Goal: Find specific page/section: Find specific page/section

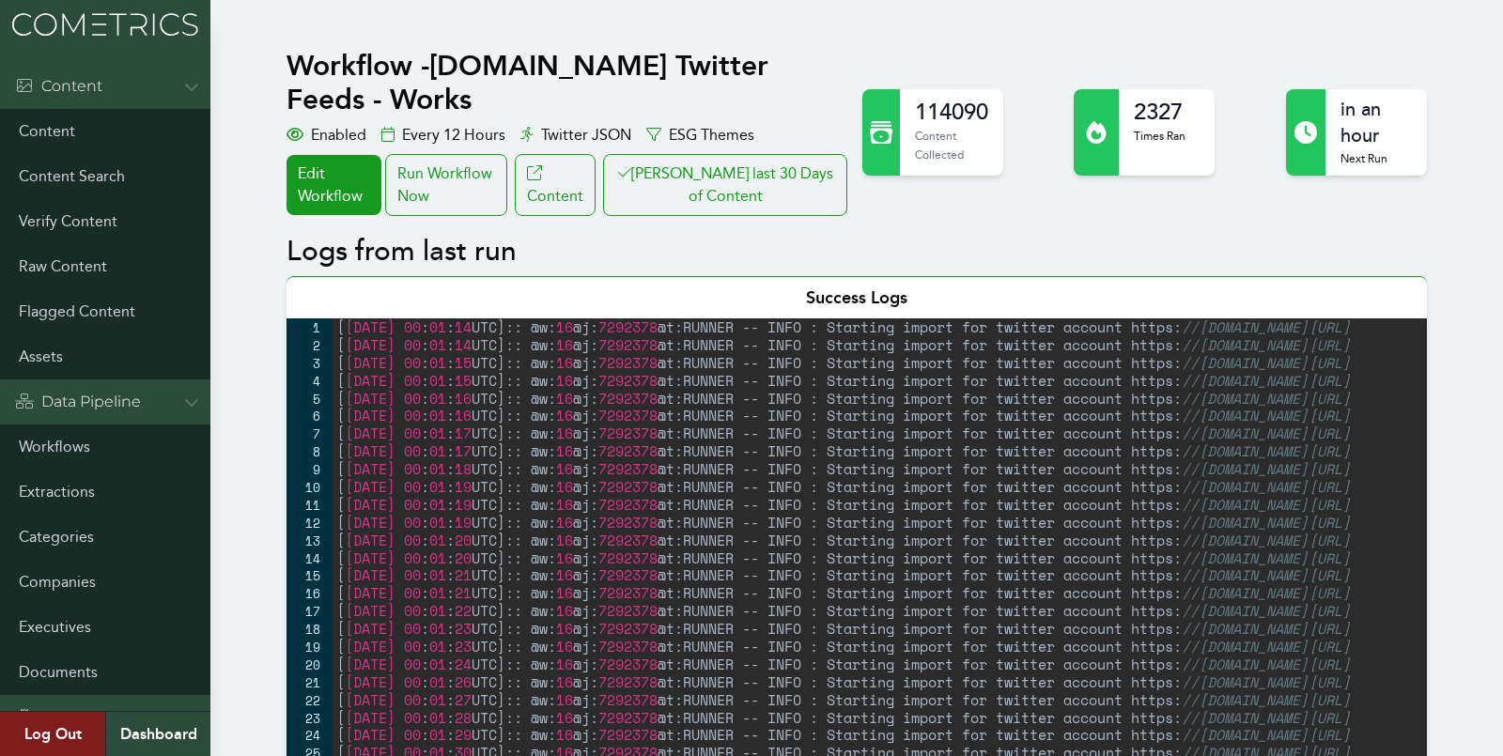
click at [29, 444] on link "Workflows" at bounding box center [105, 447] width 210 height 45
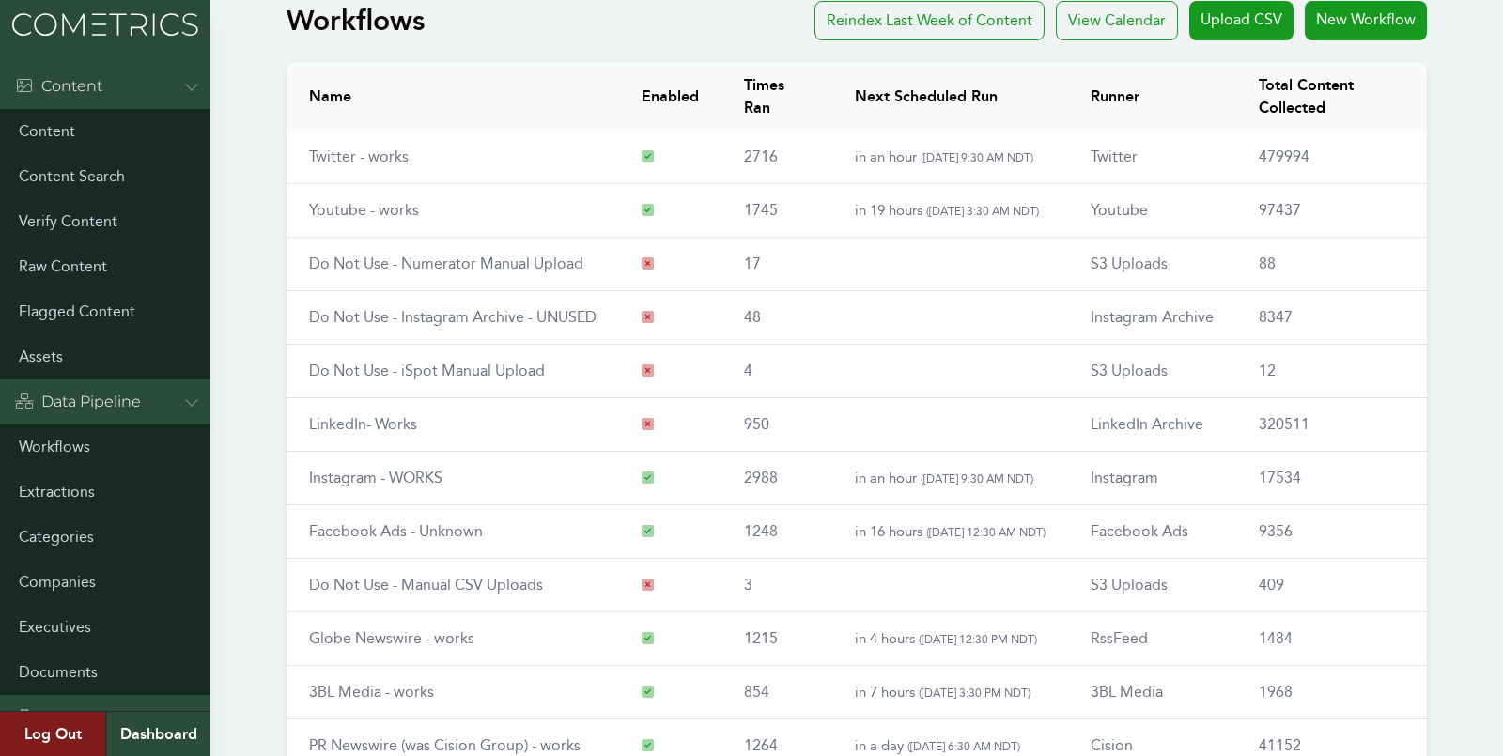
scroll to position [106, 0]
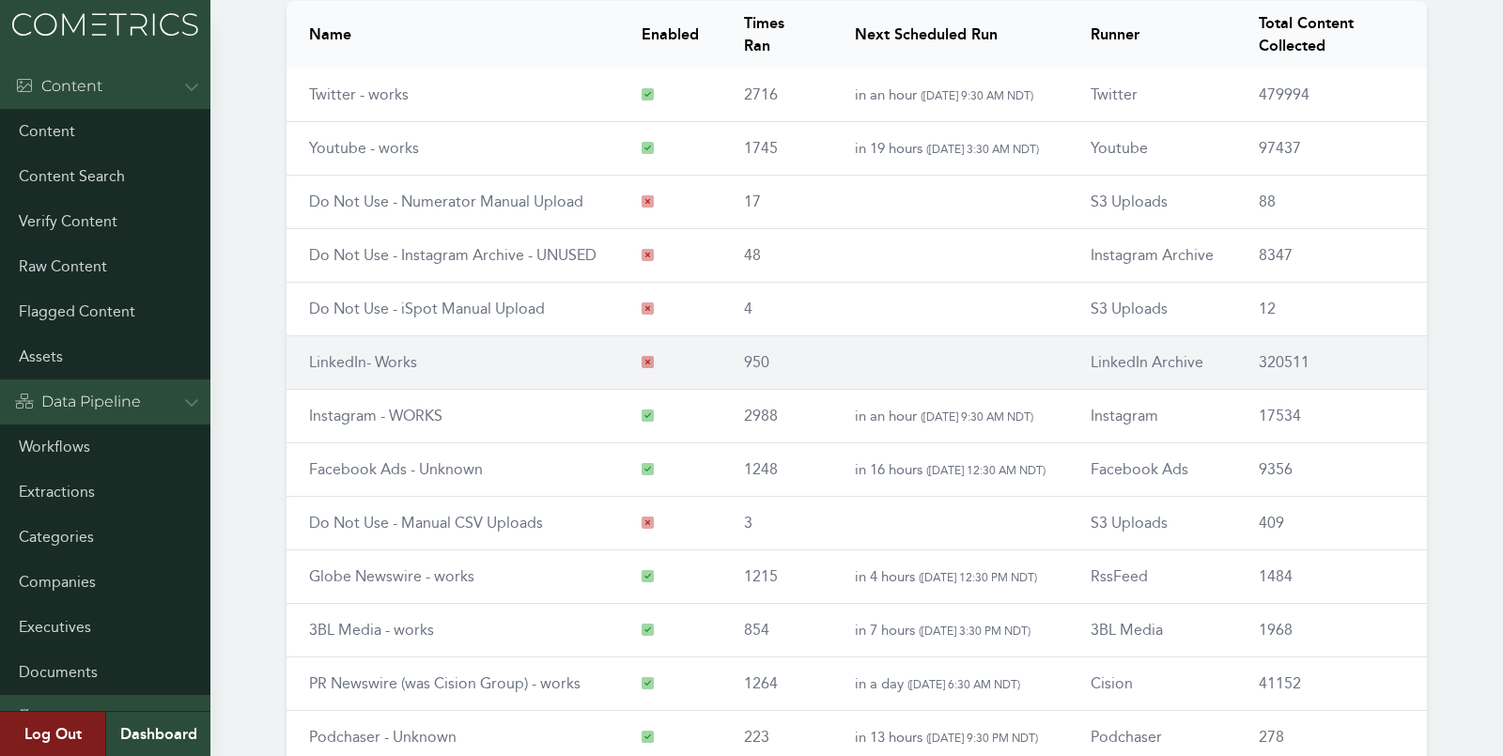
click at [324, 353] on link "LinkedIn- Works" at bounding box center [363, 362] width 108 height 18
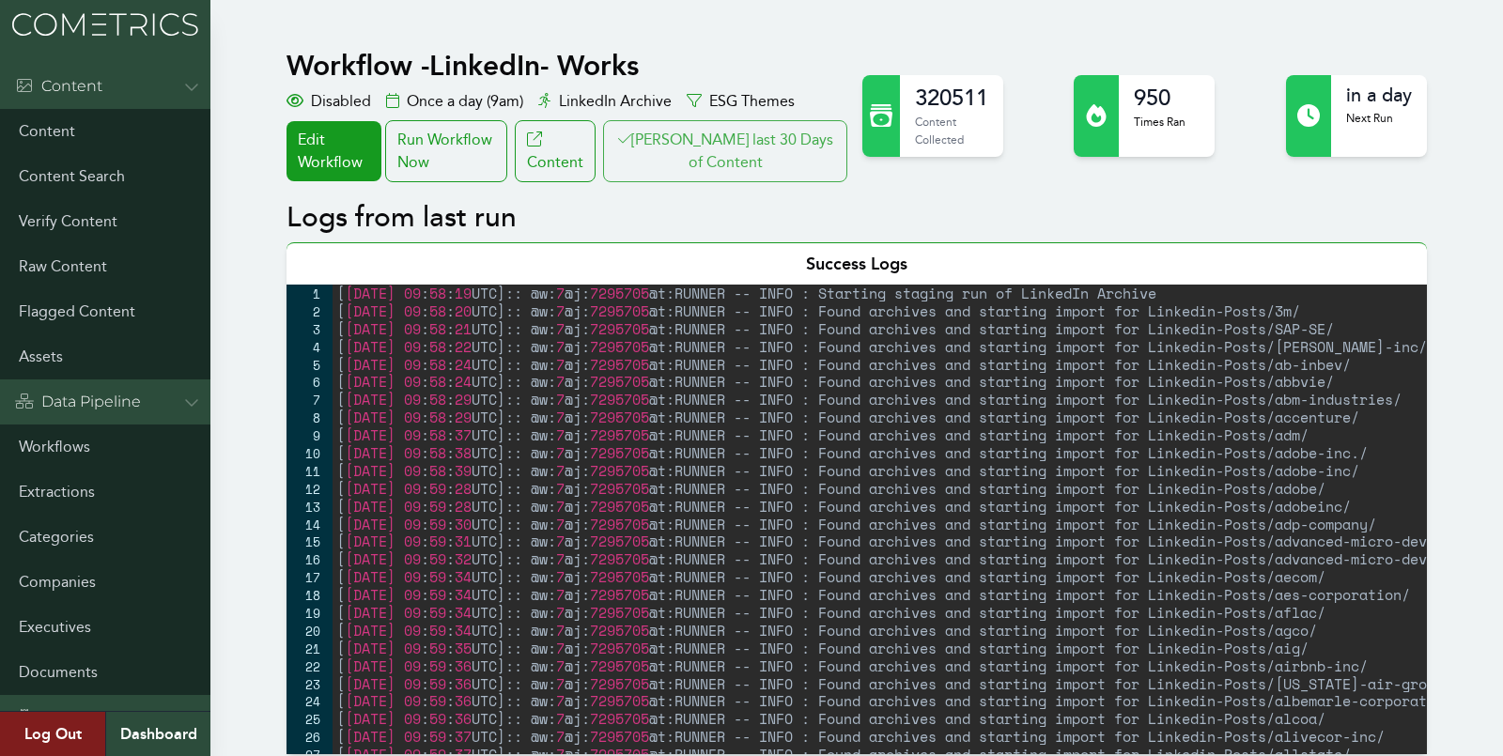
click at [724, 149] on button "Clair last 30 Days of Content" at bounding box center [725, 151] width 244 height 62
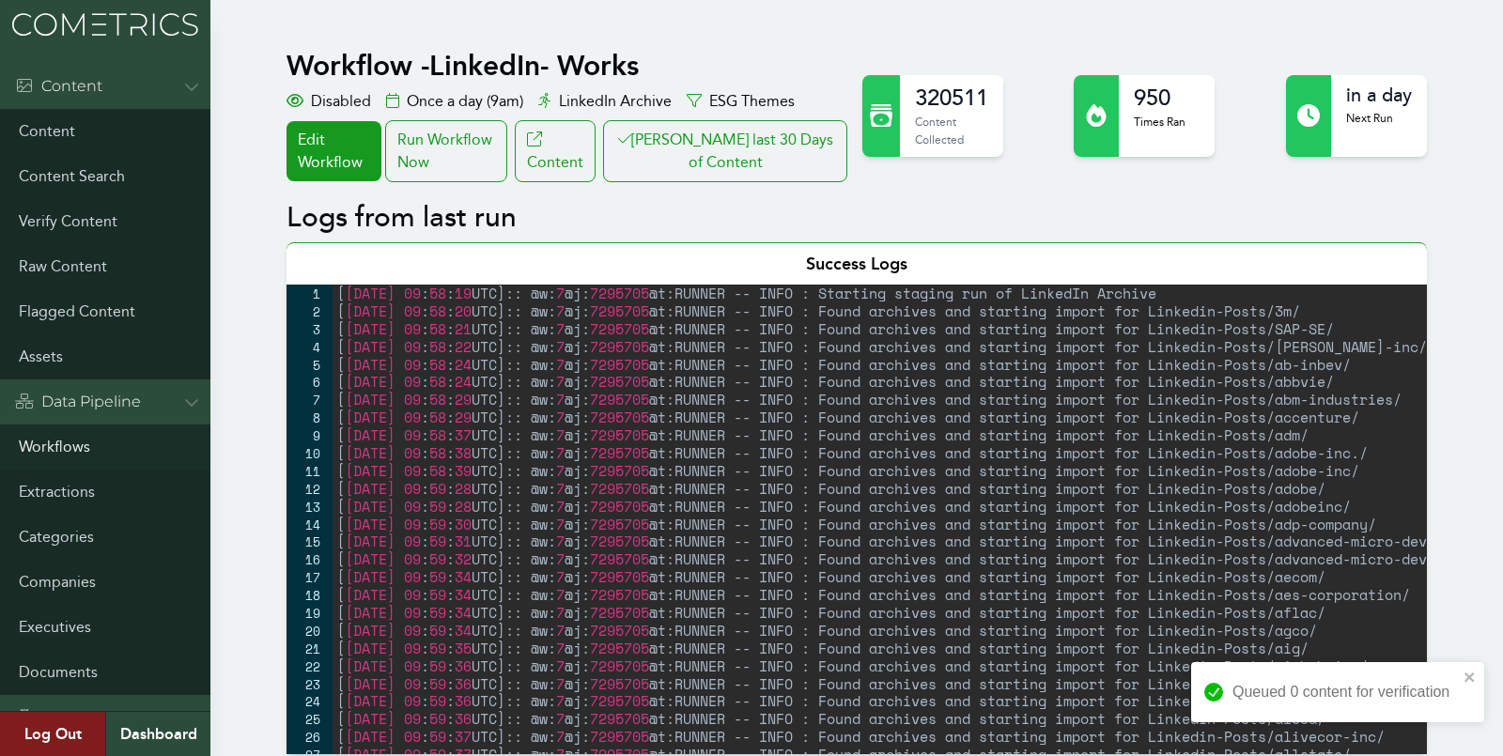
click at [45, 442] on link "Workflows" at bounding box center [105, 447] width 210 height 45
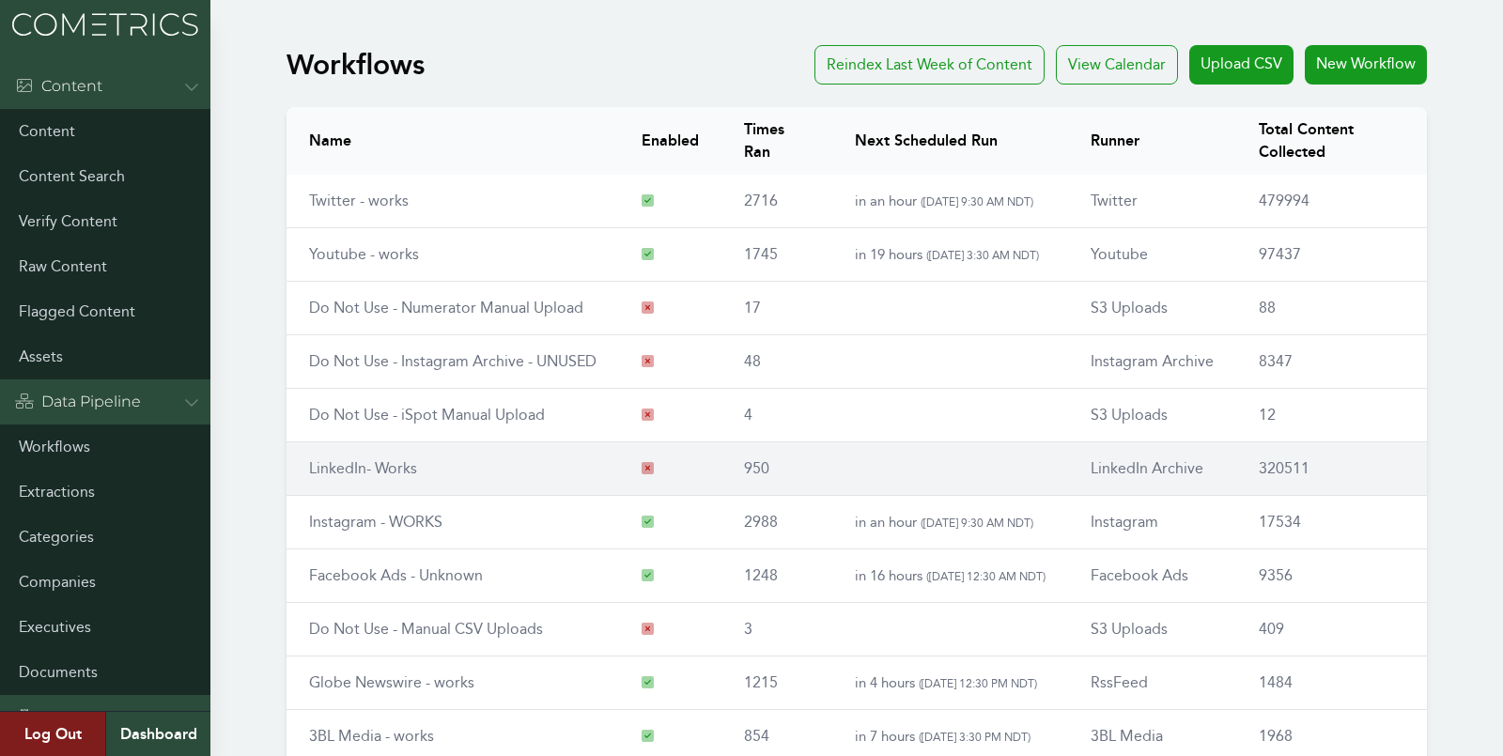
click at [344, 475] on td "LinkedIn- Works" at bounding box center [453, 470] width 333 height 54
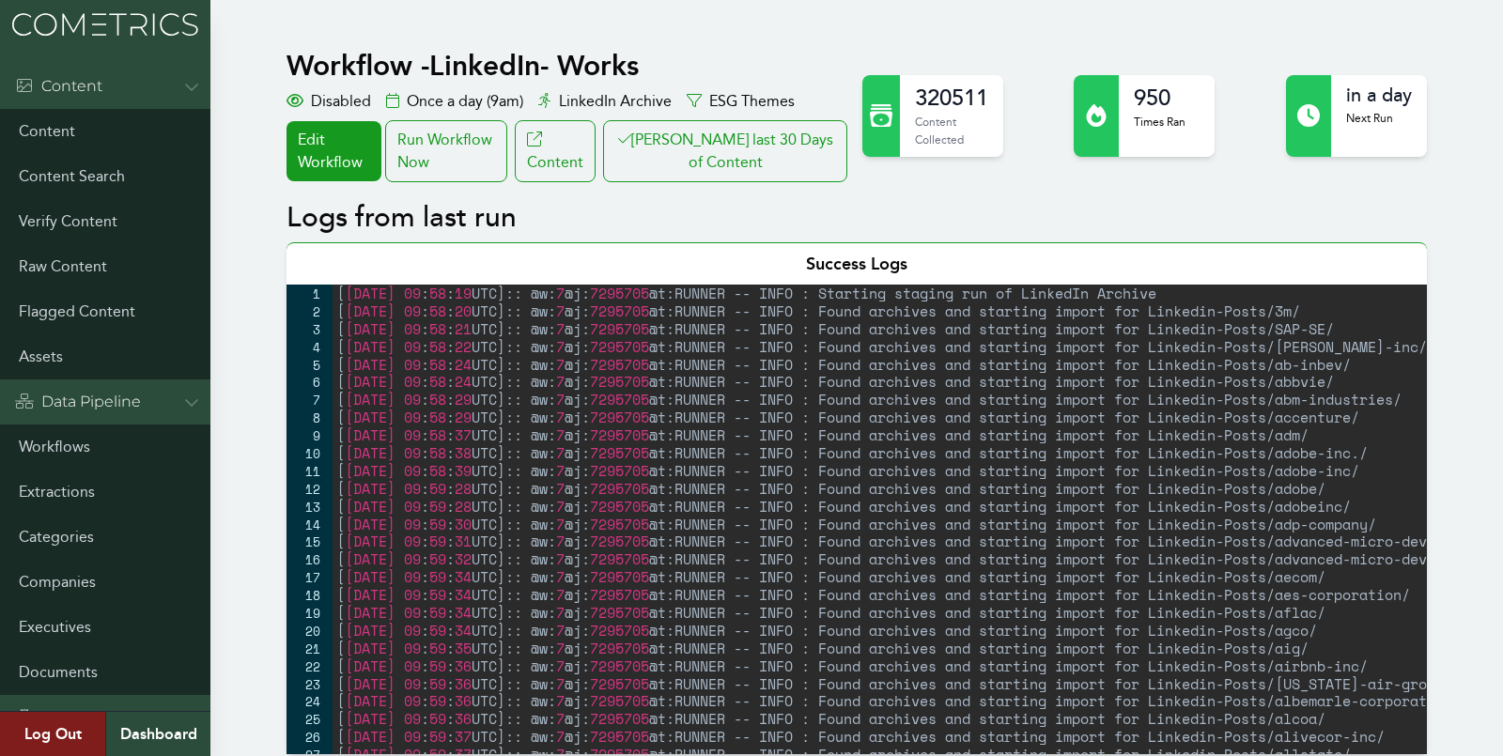
click at [718, 133] on button "[PERSON_NAME] last 30 Days of Content" at bounding box center [725, 151] width 244 height 62
